Goal: Task Accomplishment & Management: Manage account settings

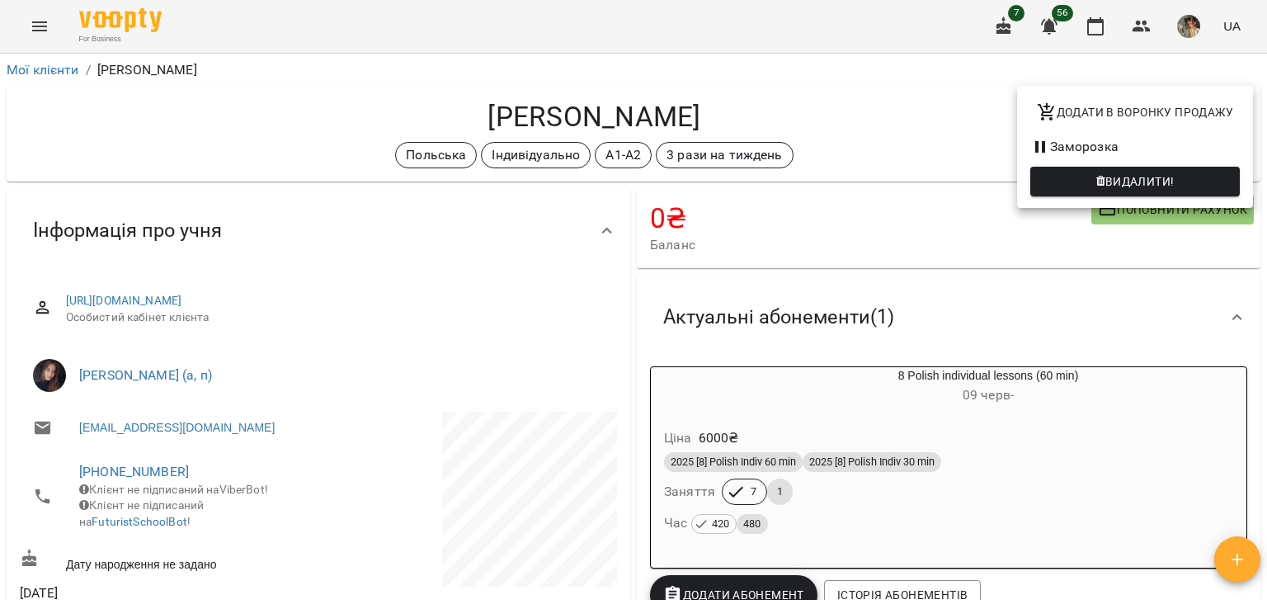
click at [36, 21] on div at bounding box center [633, 304] width 1267 height 609
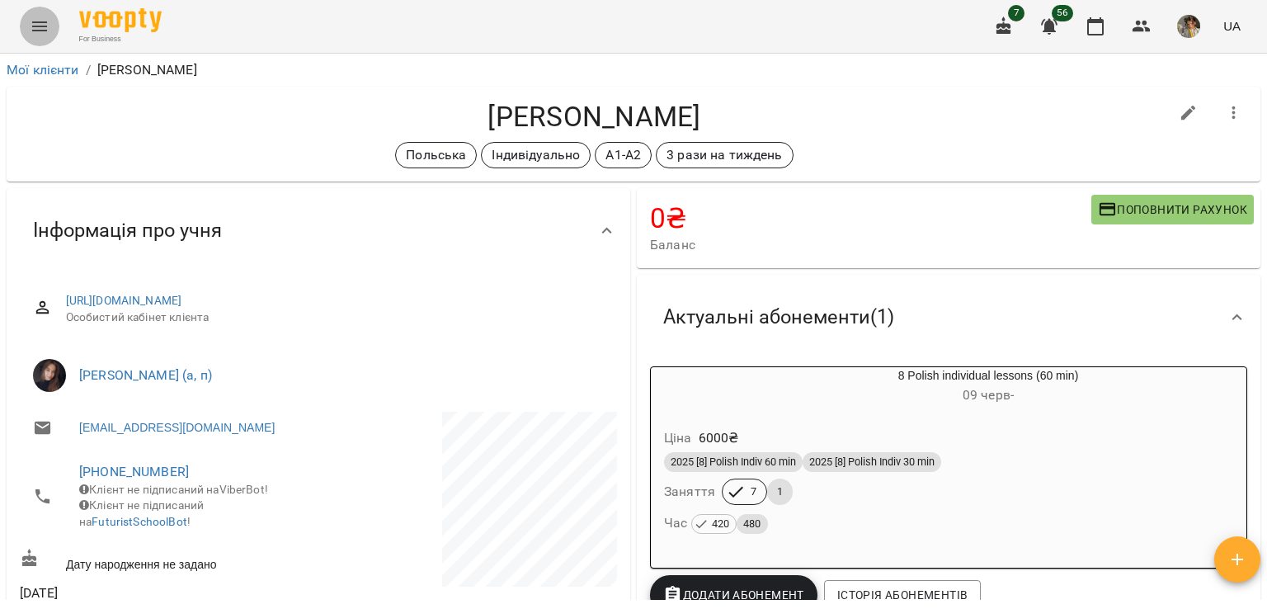
click at [39, 24] on icon "Menu" at bounding box center [40, 26] width 20 height 20
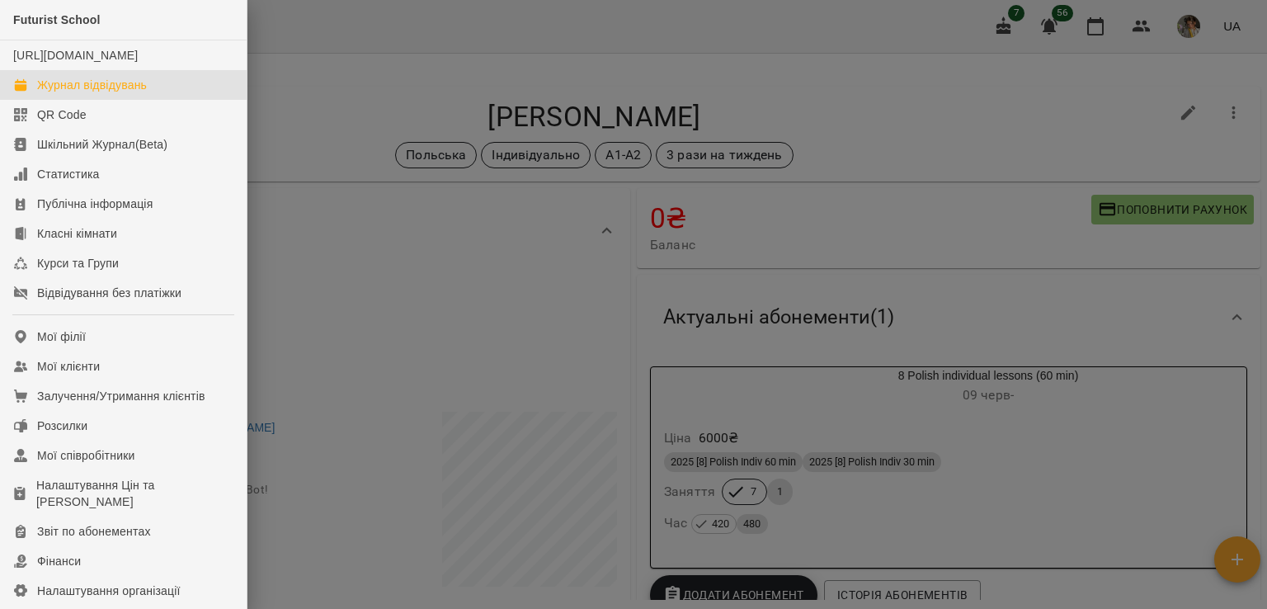
click at [163, 100] on link "Журнал відвідувань" at bounding box center [123, 85] width 247 height 30
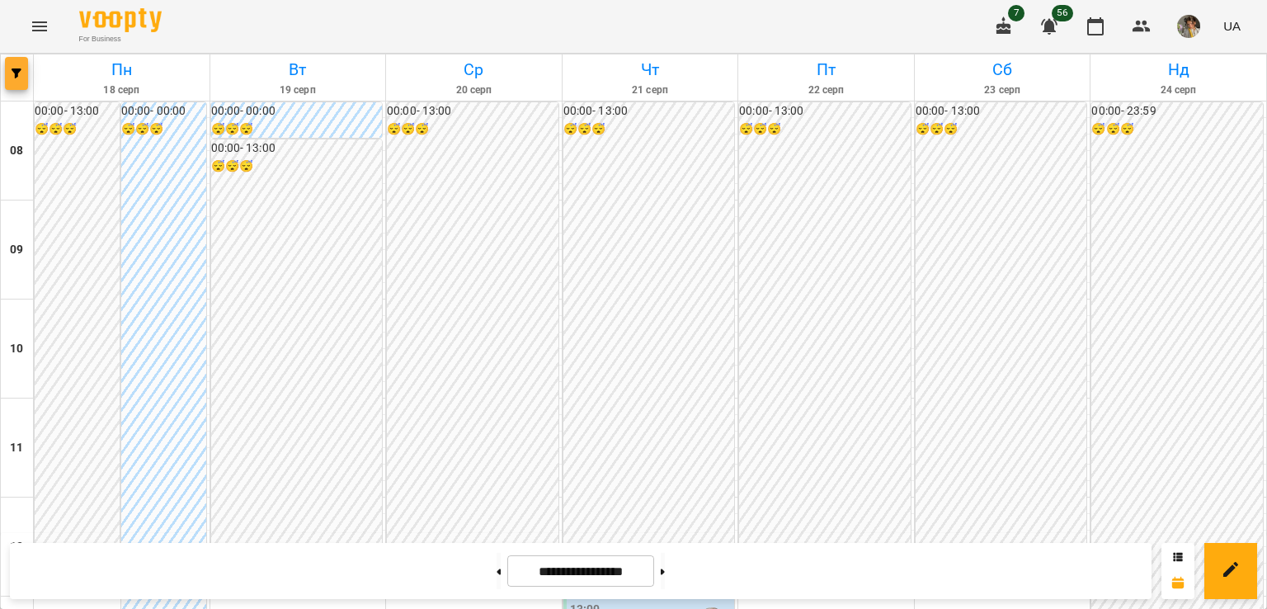
click at [20, 76] on icon "button" at bounding box center [17, 73] width 10 height 10
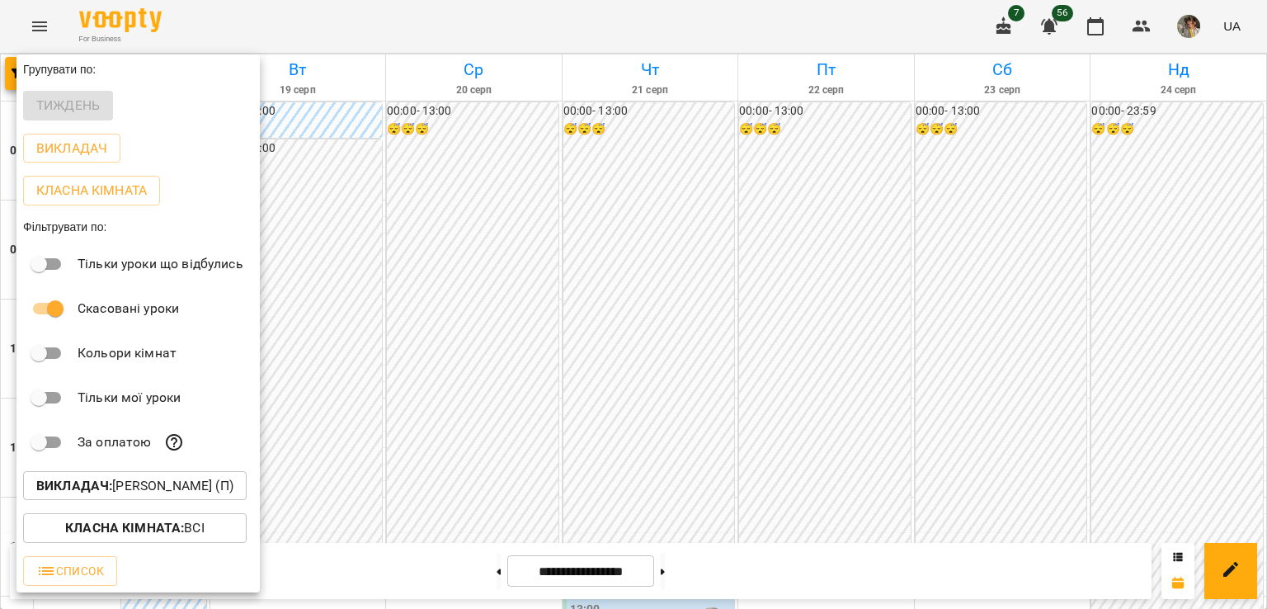
click at [143, 496] on p "Викладач : [PERSON_NAME] (п)" at bounding box center [134, 486] width 197 height 20
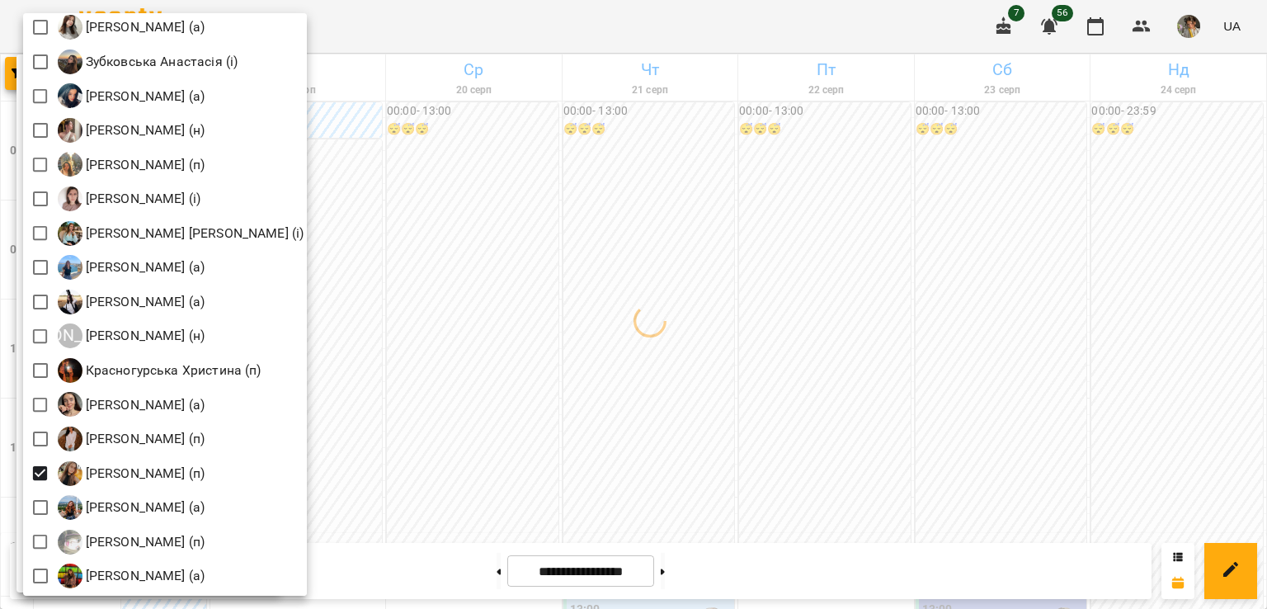
scroll to position [1308, 0]
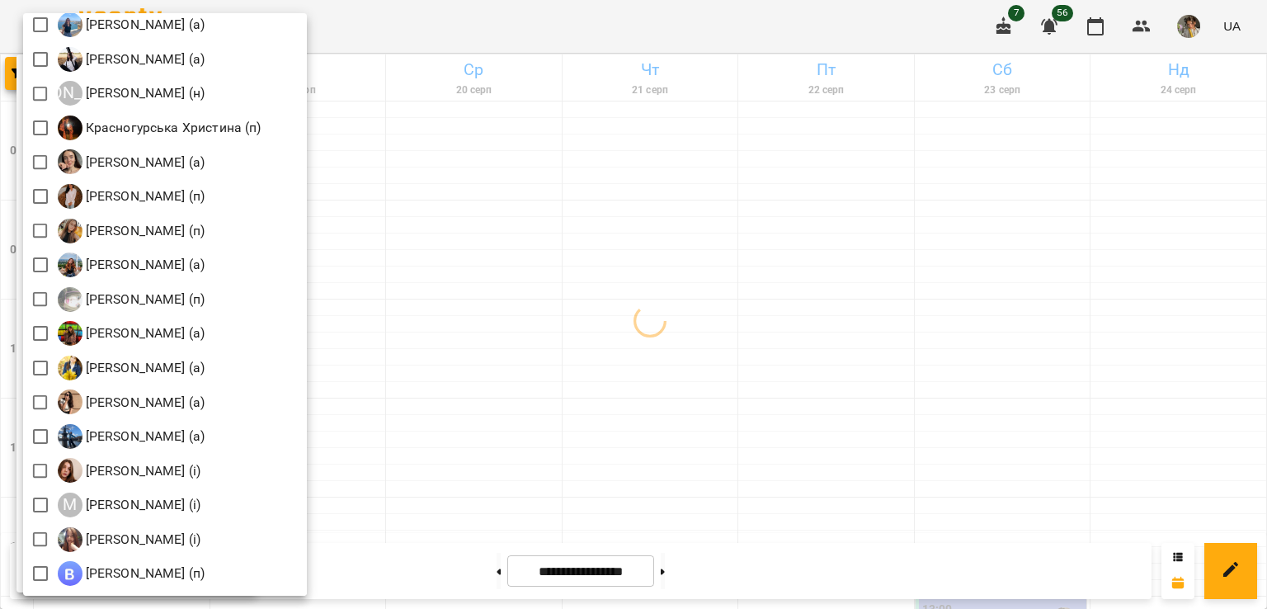
click at [663, 296] on div at bounding box center [633, 304] width 1267 height 609
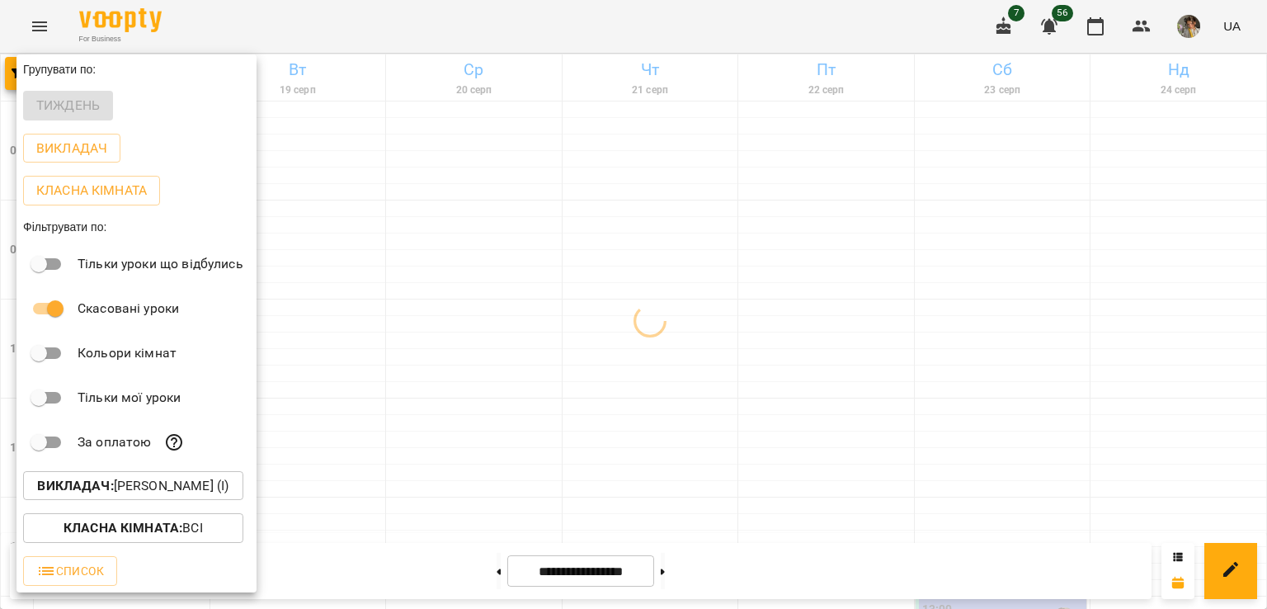
click at [663, 296] on div "[PERSON_NAME] (і) [PERSON_NAME] (і) [PERSON_NAME] (п) [PERSON_NAME] (п) Б [PERS…" at bounding box center [633, 304] width 1267 height 609
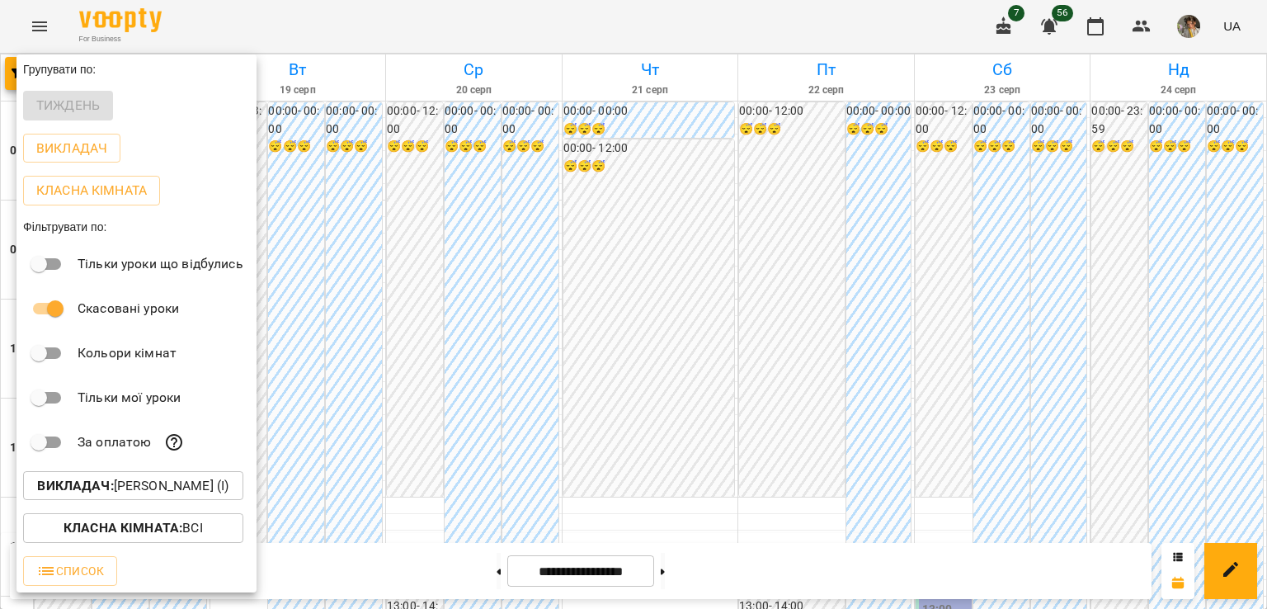
click at [574, 324] on div at bounding box center [633, 304] width 1267 height 609
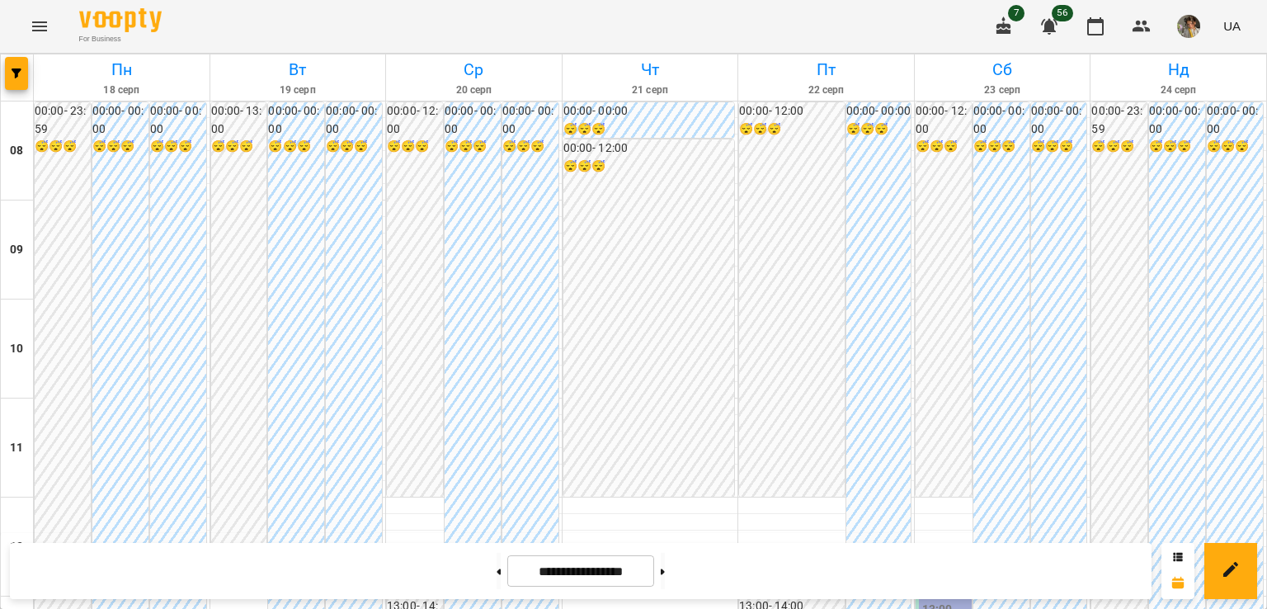
scroll to position [288, 0]
click at [9, 77] on span "button" at bounding box center [16, 73] width 23 height 10
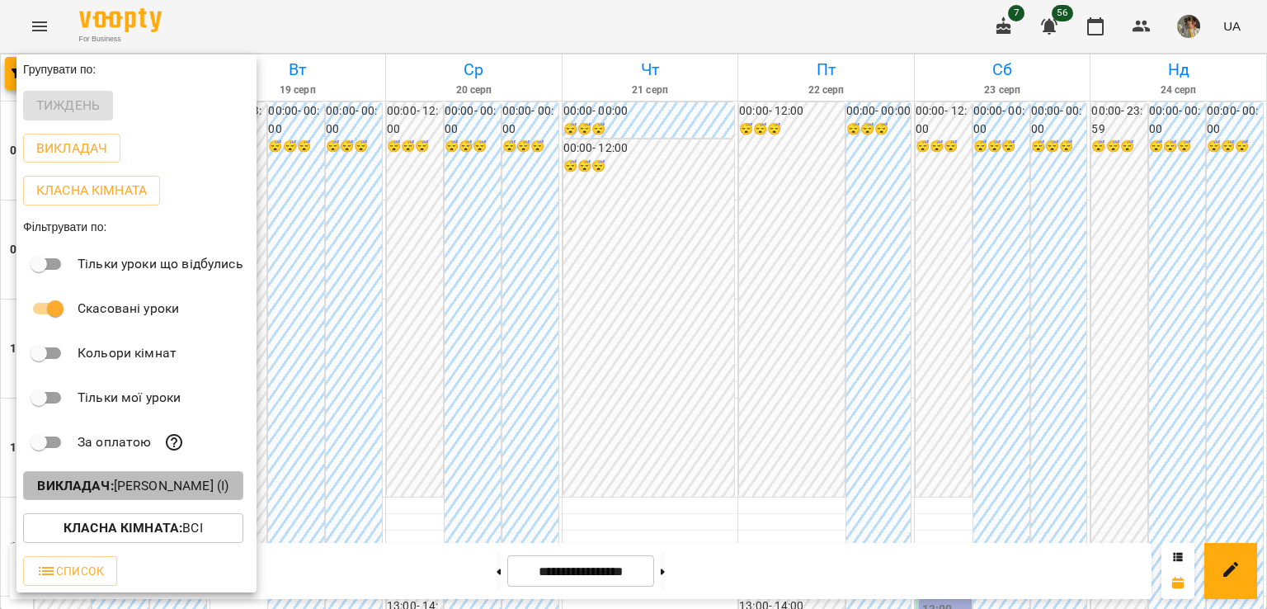
click at [104, 489] on b "Викладач :" at bounding box center [75, 485] width 76 height 16
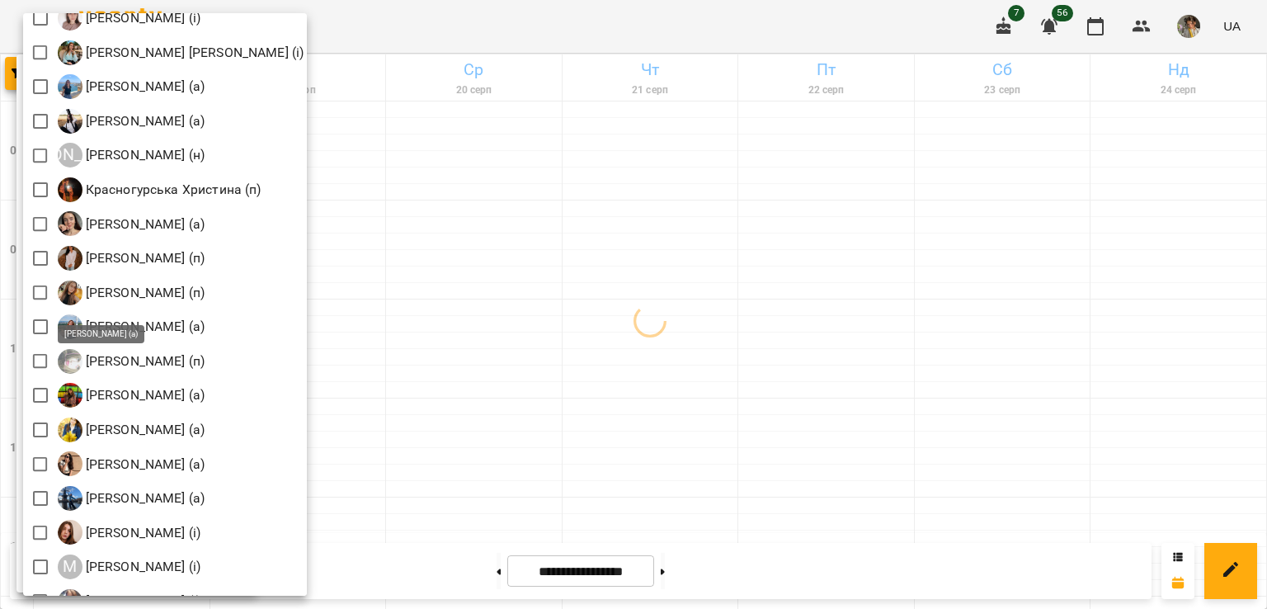
scroll to position [1197, 0]
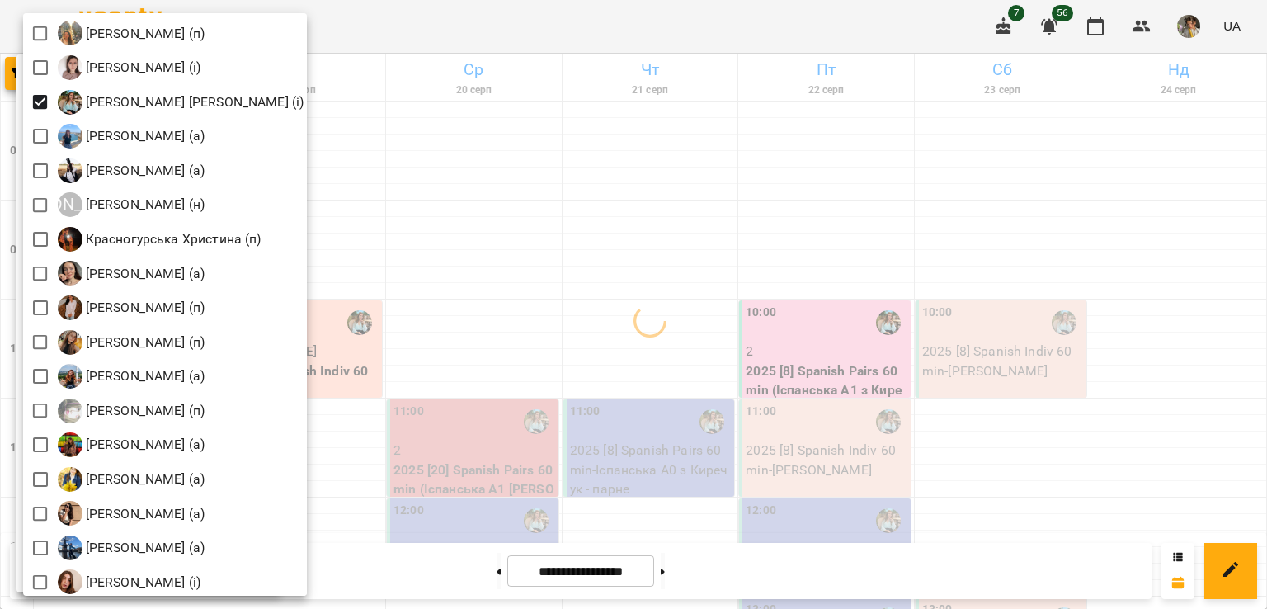
click at [686, 275] on div at bounding box center [633, 304] width 1267 height 609
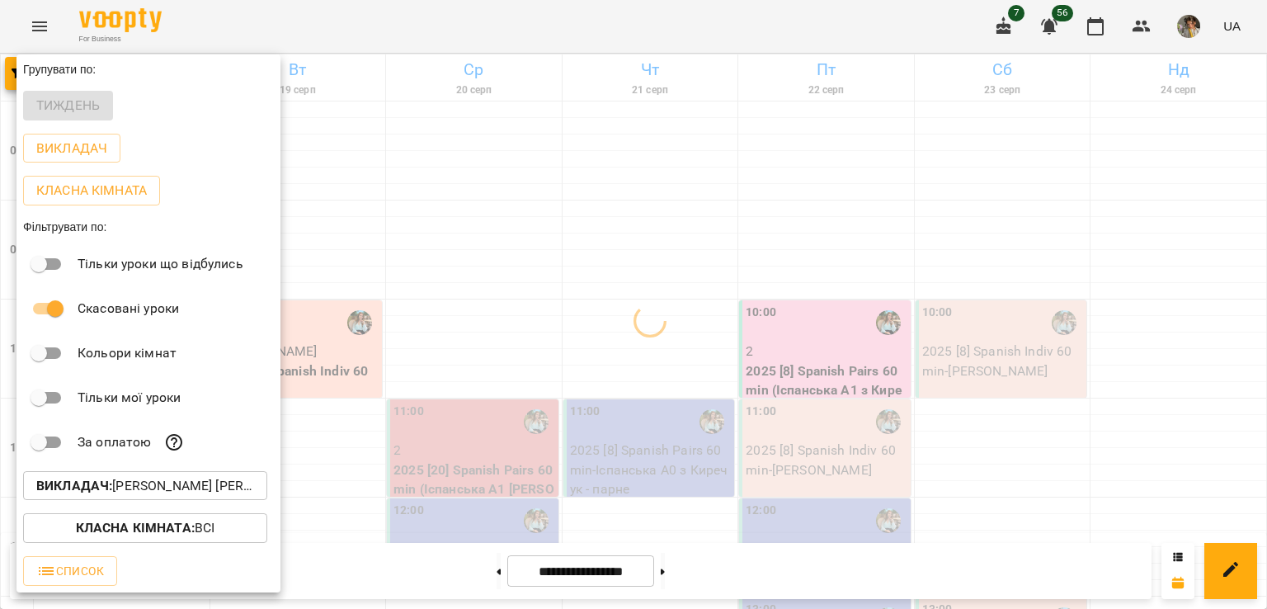
click at [686, 275] on div at bounding box center [633, 304] width 1267 height 609
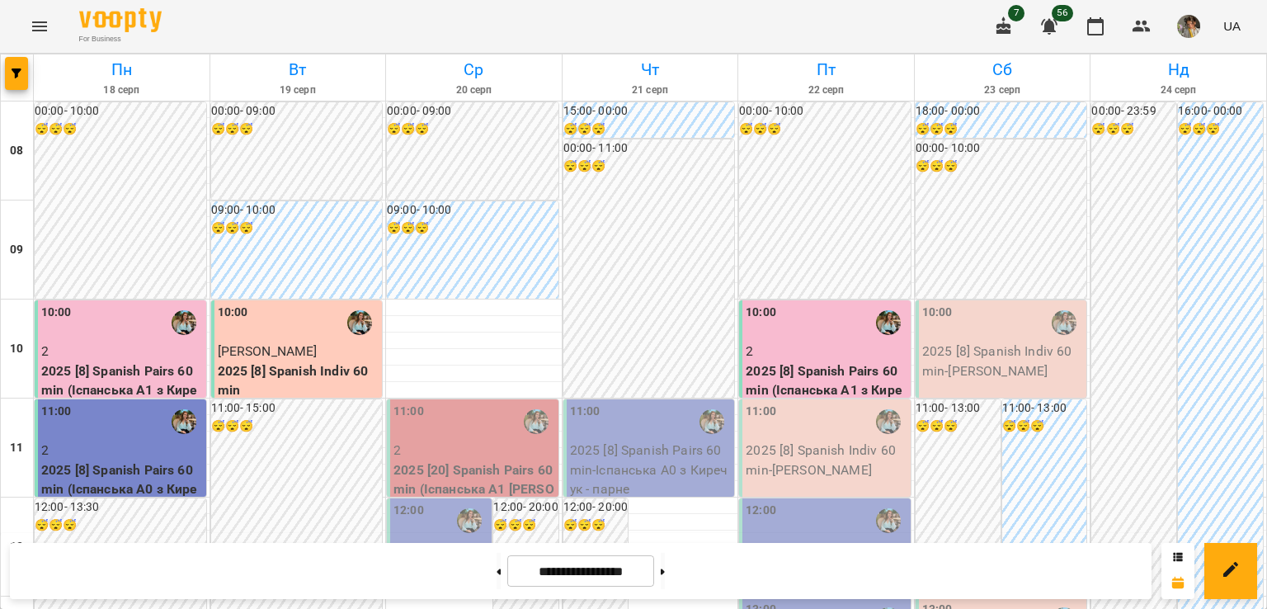
scroll to position [1051, 0]
